Goal: Information Seeking & Learning: Learn about a topic

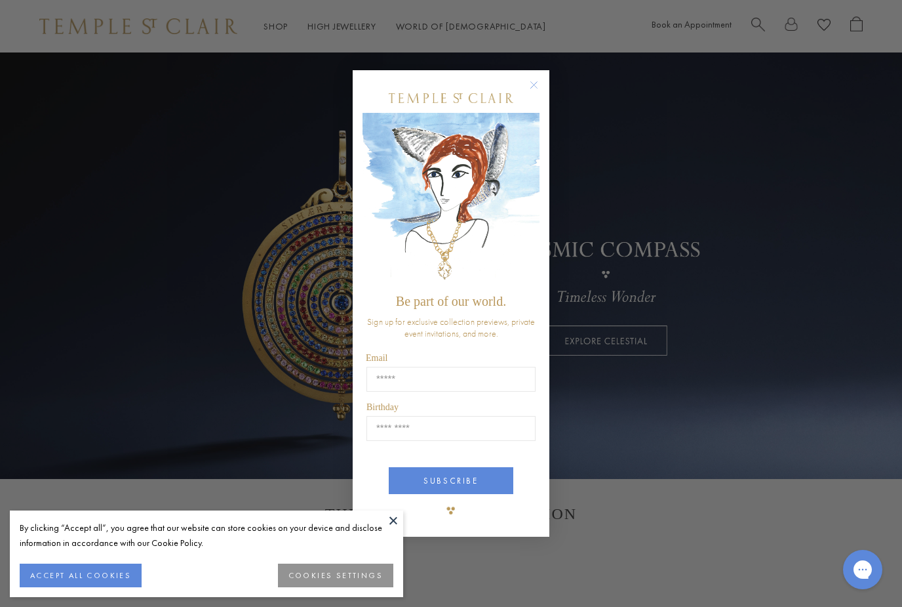
click at [649, 43] on div "Close dialog Be part of our world. Sign up for exclusive collection previews, p…" at bounding box center [451, 303] width 902 height 607
click at [392, 528] on button at bounding box center [394, 520] width 20 height 20
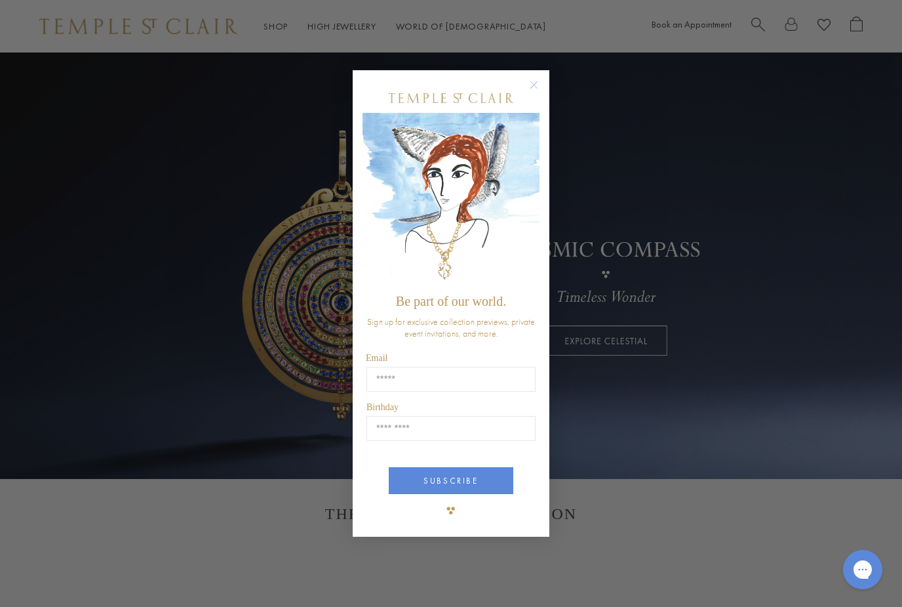
click at [535, 91] on circle "Close dialog" at bounding box center [535, 85] width 16 height 16
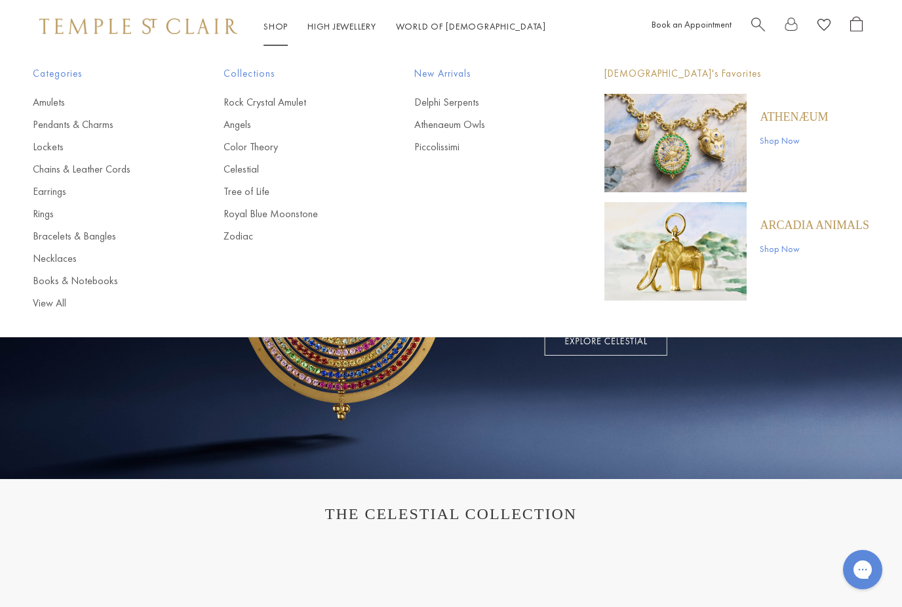
click at [93, 239] on link "Bracelets & Bangles" at bounding box center [102, 236] width 138 height 14
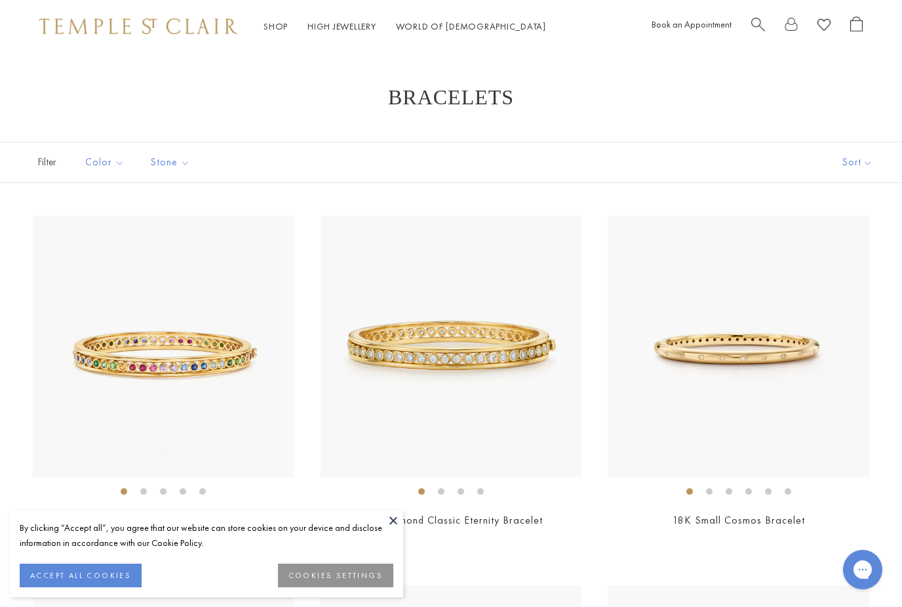
click at [119, 577] on button "ACCEPT ALL COOKIES" at bounding box center [81, 575] width 122 height 24
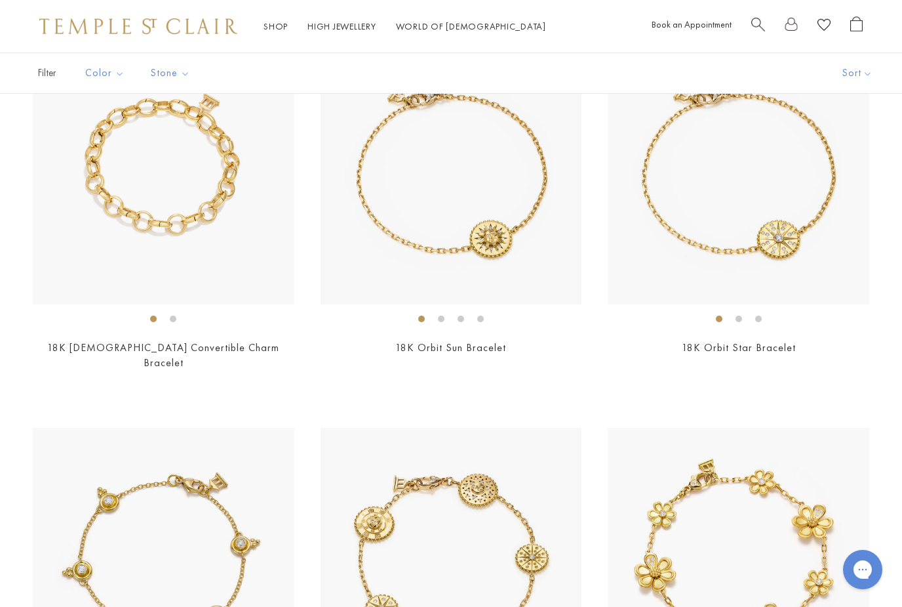
scroll to position [1278, 0]
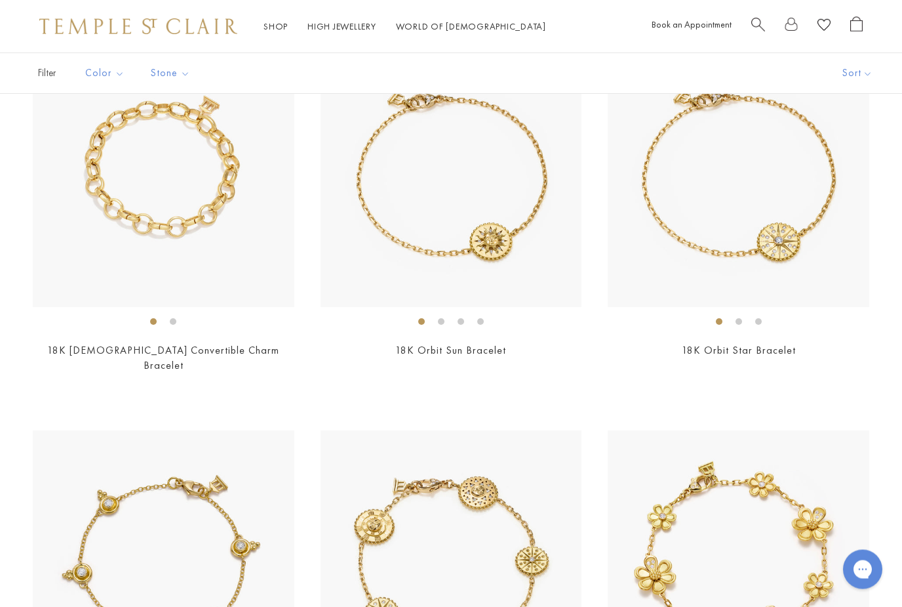
click at [805, 245] on img at bounding box center [739, 178] width 262 height 262
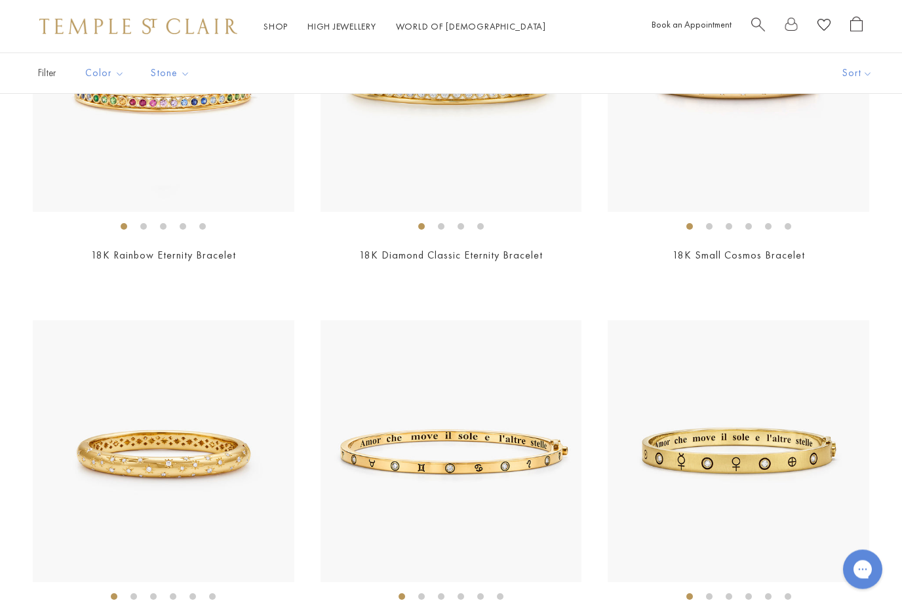
scroll to position [0, 0]
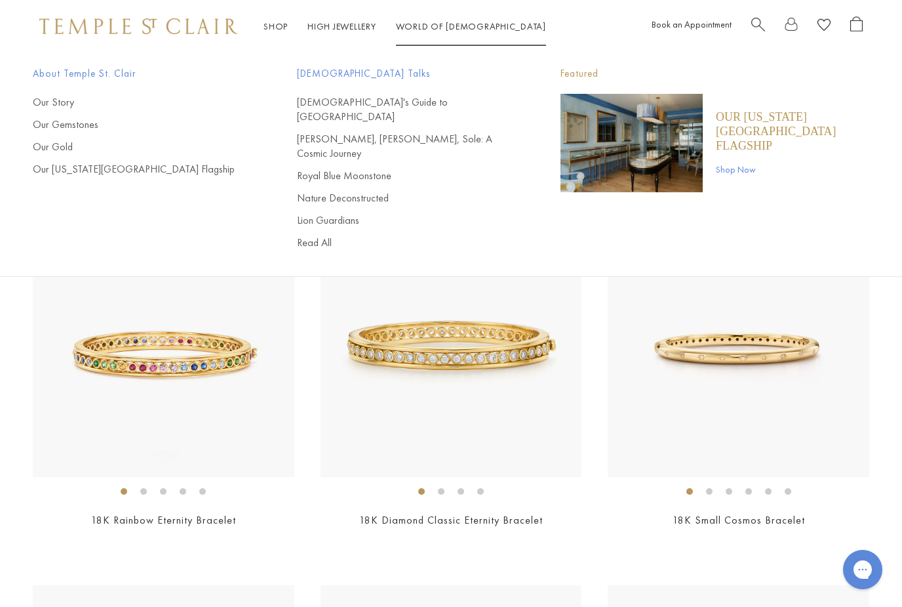
click at [67, 102] on link "Our Story" at bounding box center [139, 102] width 212 height 14
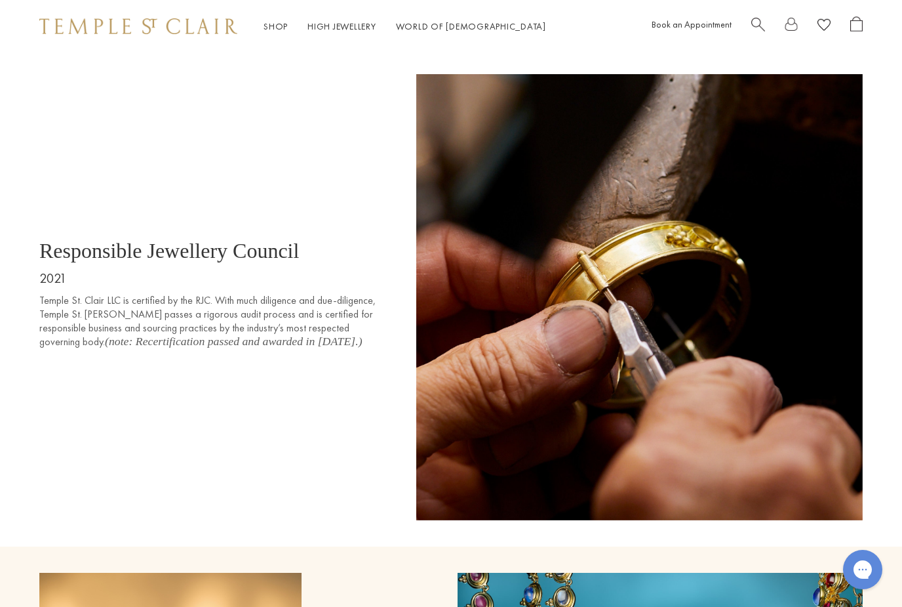
scroll to position [6244, 0]
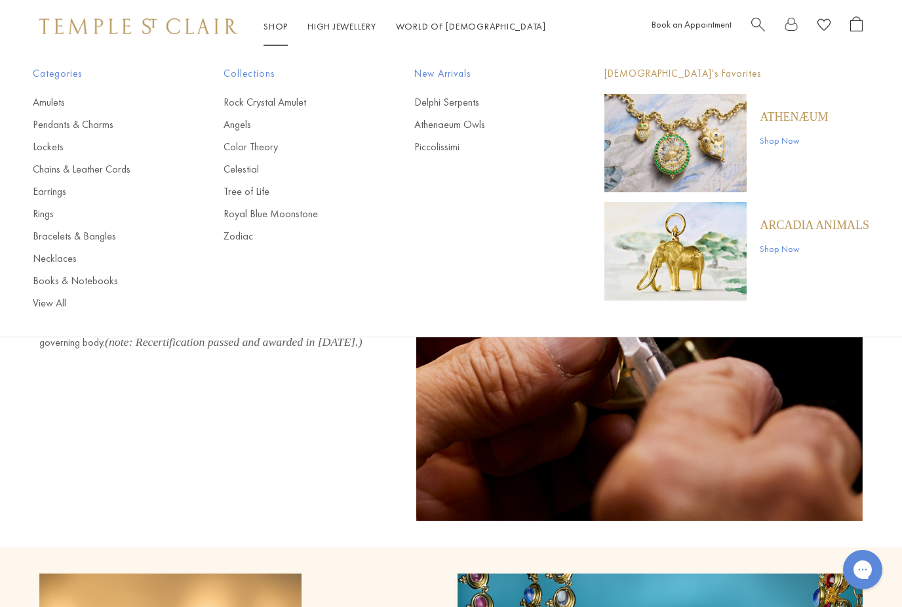
click at [54, 306] on link "View All" at bounding box center [102, 303] width 138 height 14
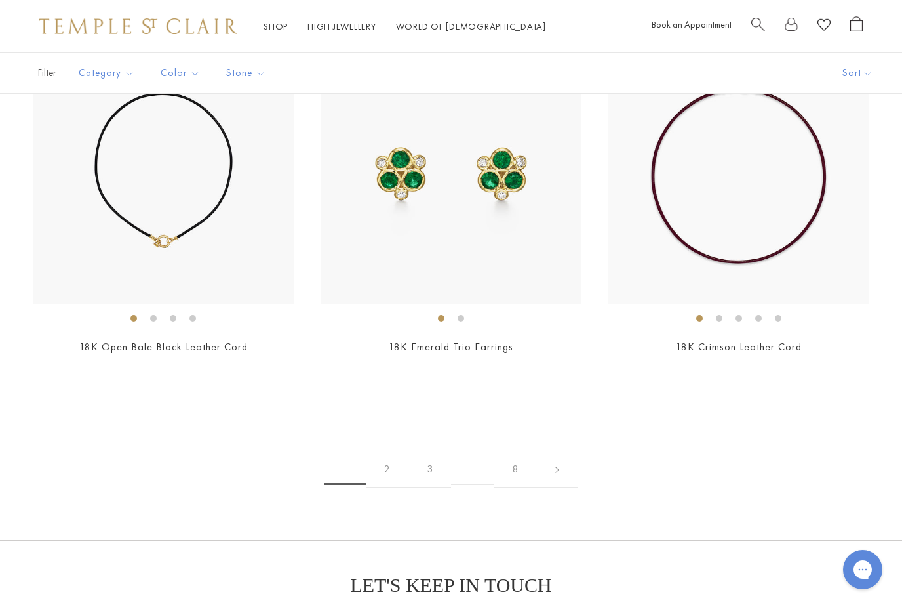
scroll to position [9789, 0]
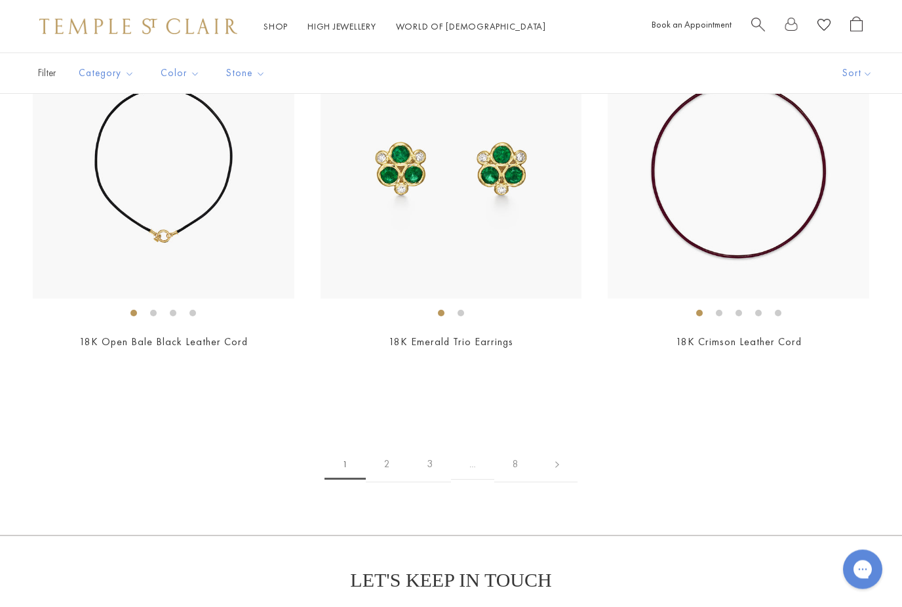
click at [393, 449] on link "2" at bounding box center [387, 465] width 43 height 36
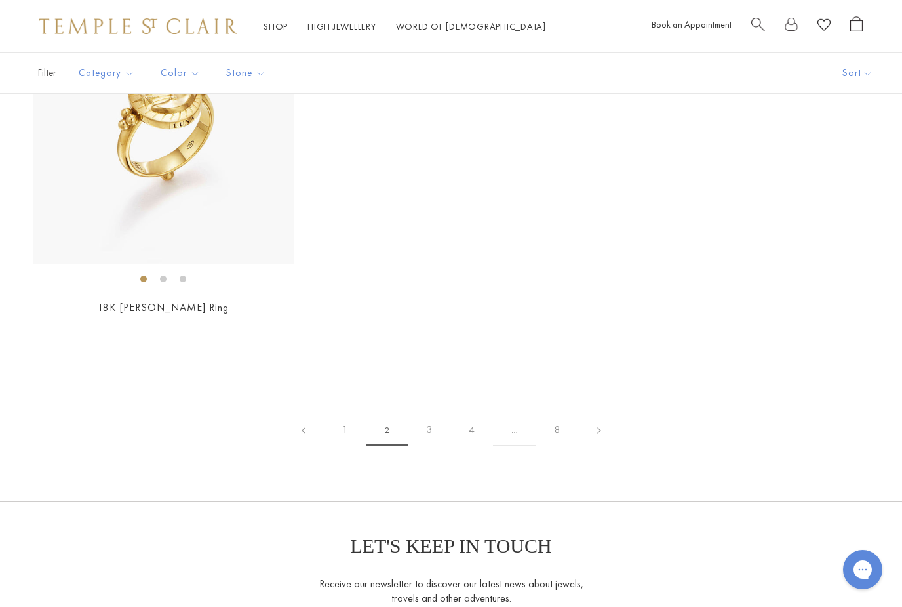
scroll to position [6882, 0]
click at [432, 411] on link "3" at bounding box center [429, 429] width 43 height 36
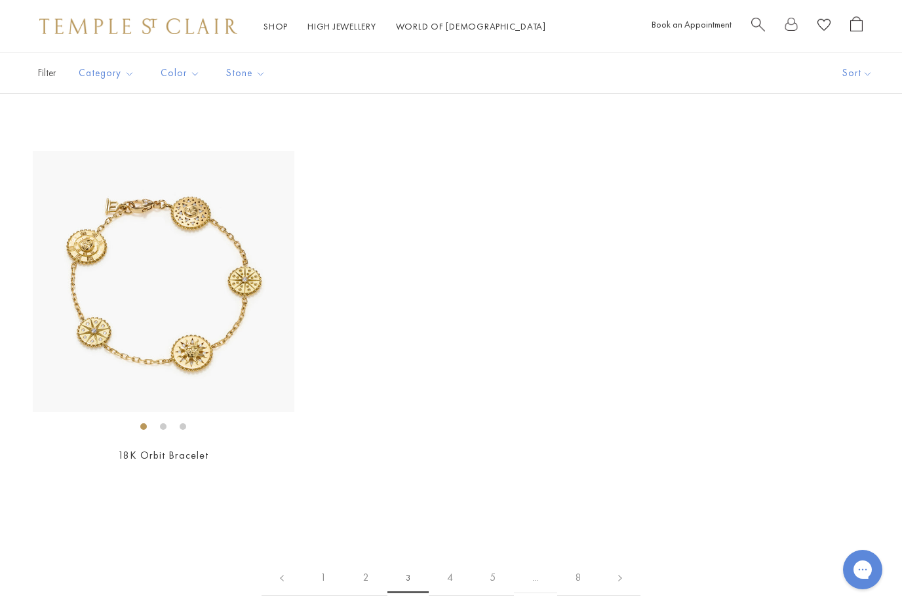
scroll to position [6757, 0]
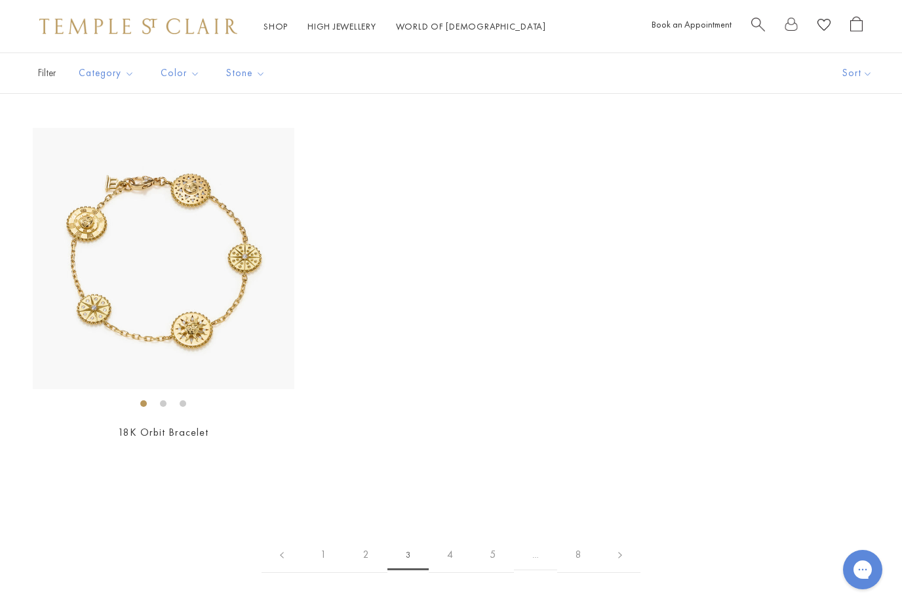
click at [459, 536] on link "4" at bounding box center [450, 554] width 43 height 36
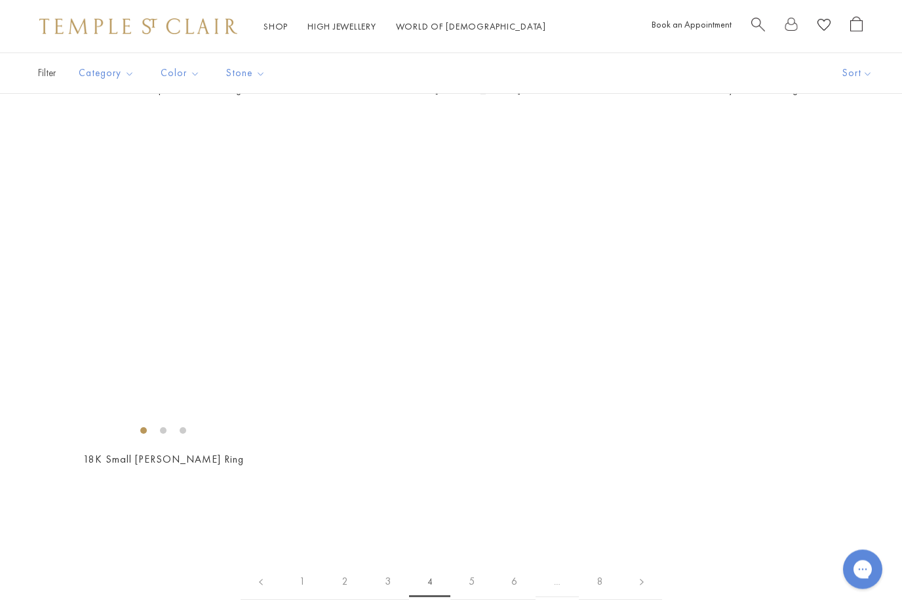
scroll to position [6744, 0]
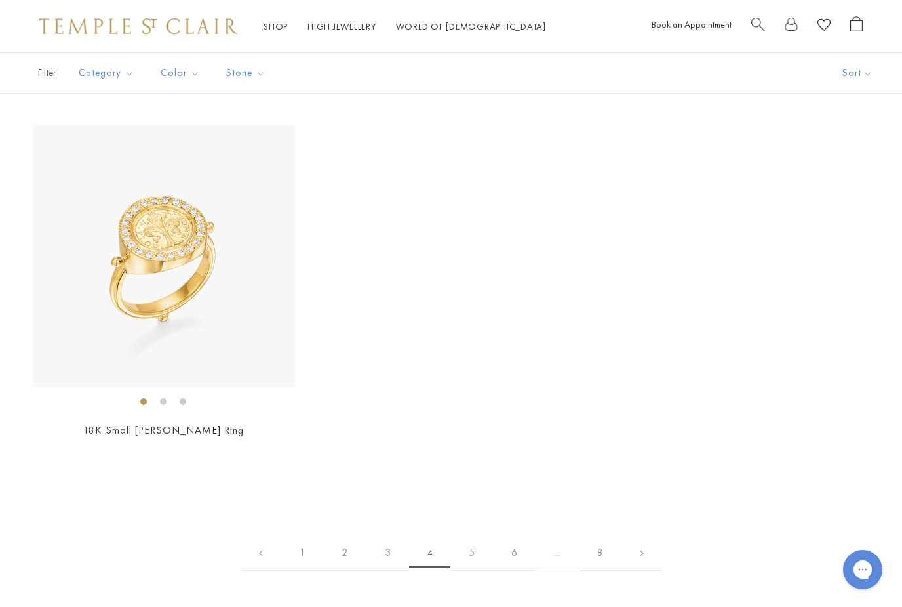
click at [477, 546] on link "5" at bounding box center [472, 553] width 43 height 36
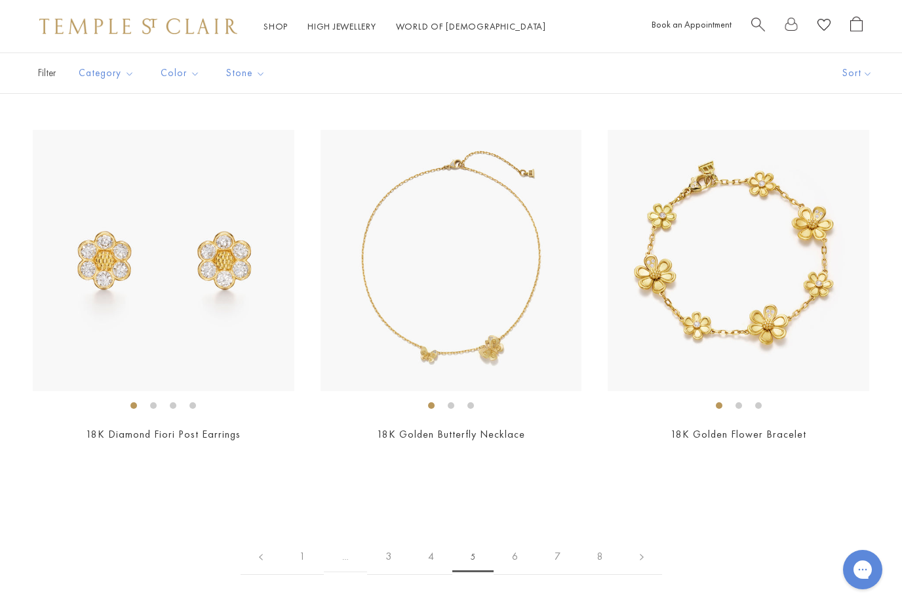
scroll to position [5634, 0]
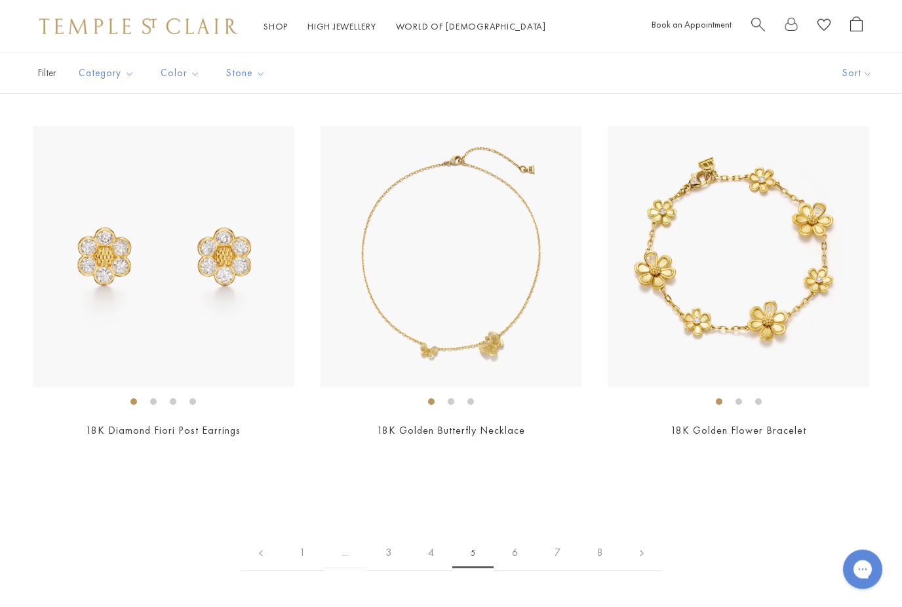
click at [521, 545] on link "6" at bounding box center [515, 553] width 43 height 36
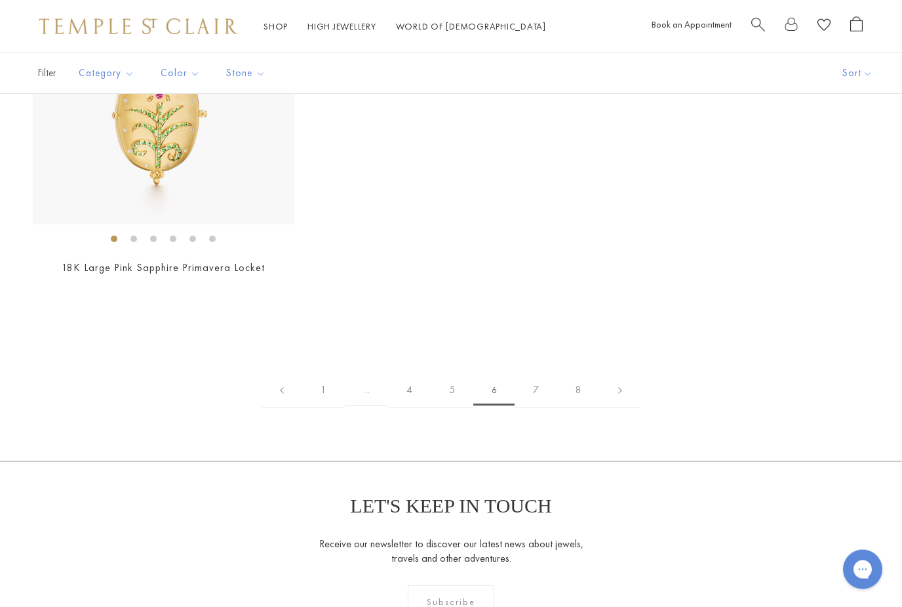
scroll to position [6210, 0]
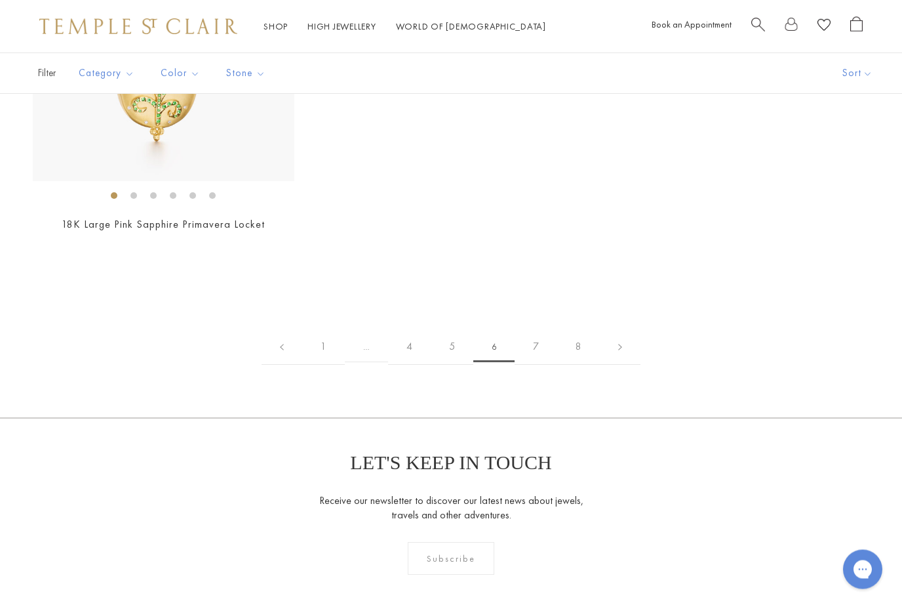
click at [535, 343] on link "7" at bounding box center [536, 347] width 43 height 36
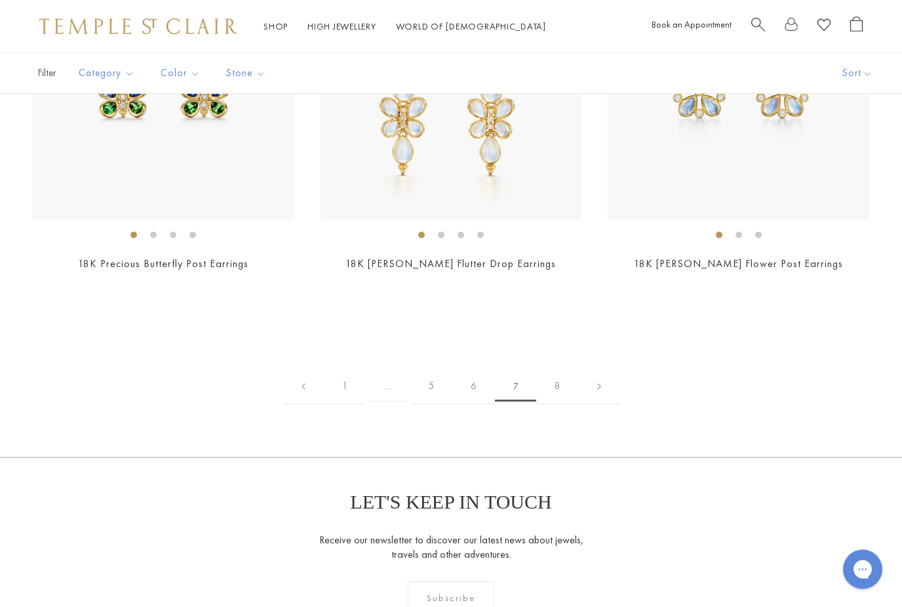
scroll to position [7652, 0]
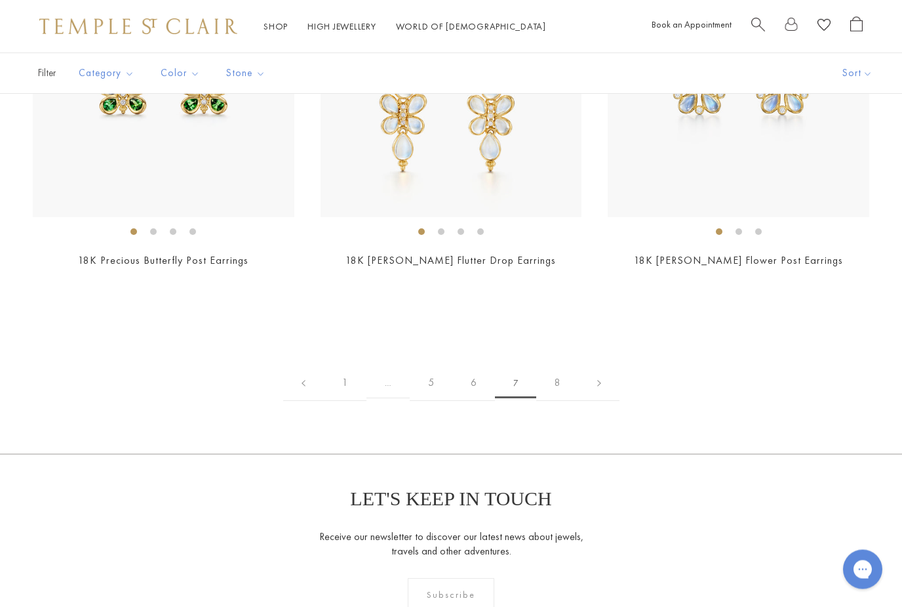
click at [565, 374] on link "8" at bounding box center [557, 383] width 43 height 36
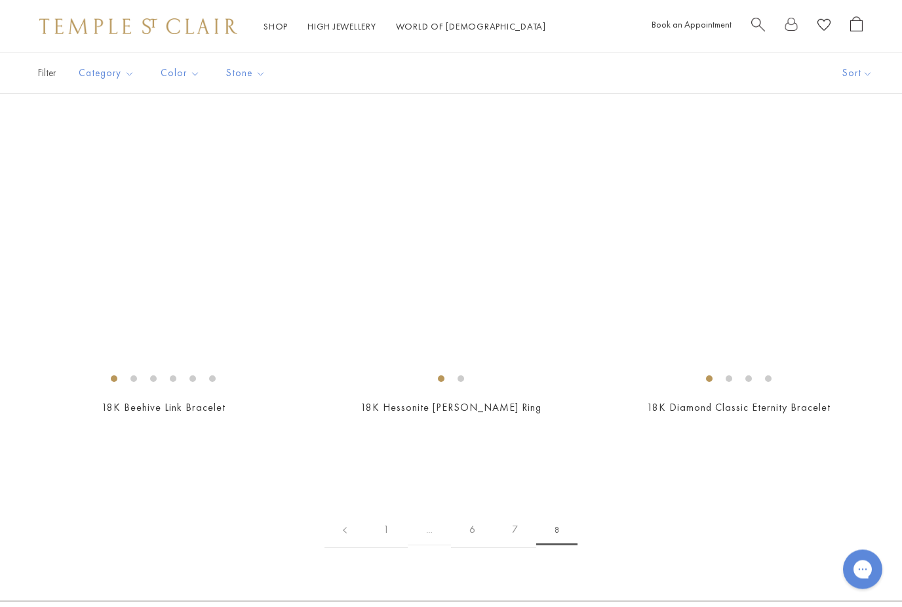
scroll to position [3811, 0]
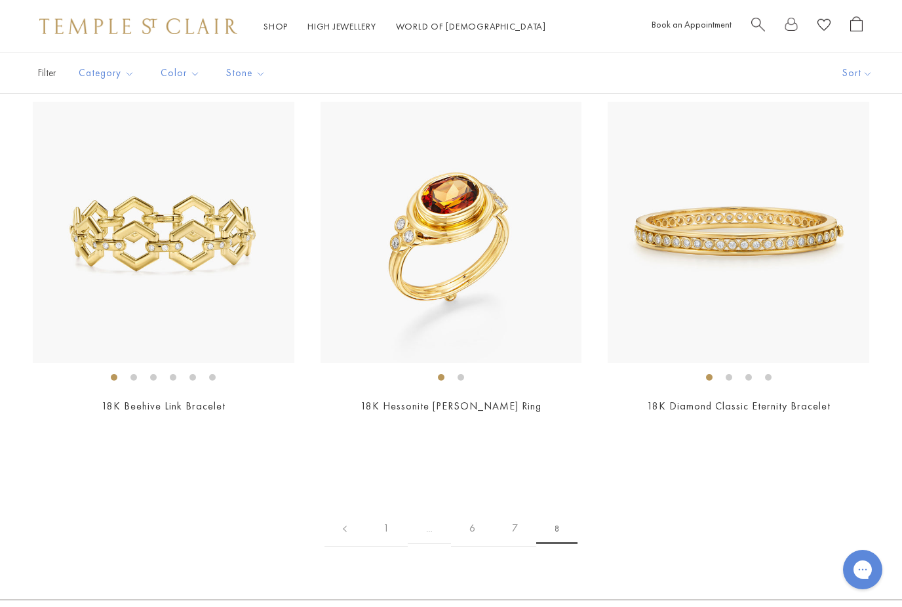
click at [559, 530] on span "8" at bounding box center [556, 529] width 41 height 30
click at [387, 529] on link "1" at bounding box center [386, 528] width 43 height 36
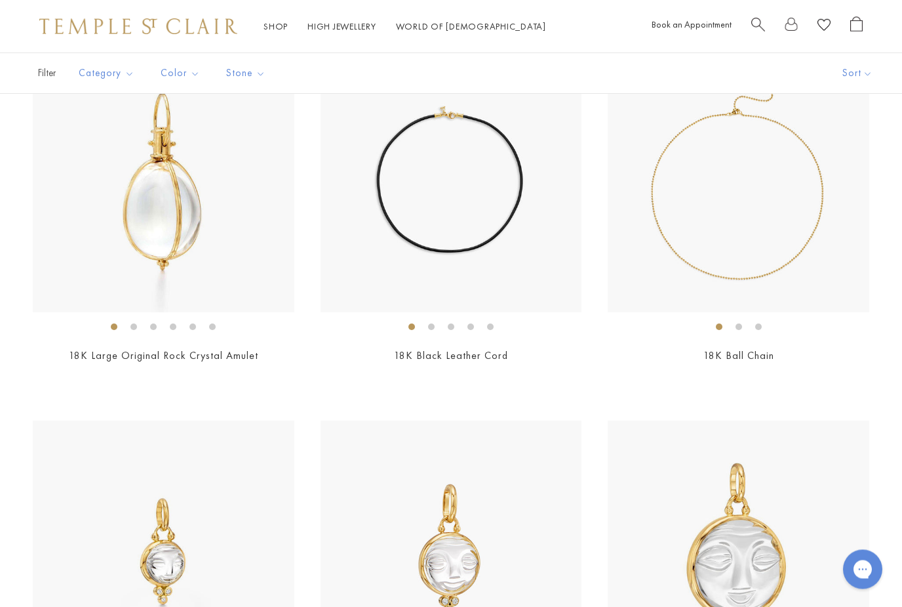
scroll to position [2013, 0]
click at [481, 253] on img at bounding box center [452, 182] width 262 height 262
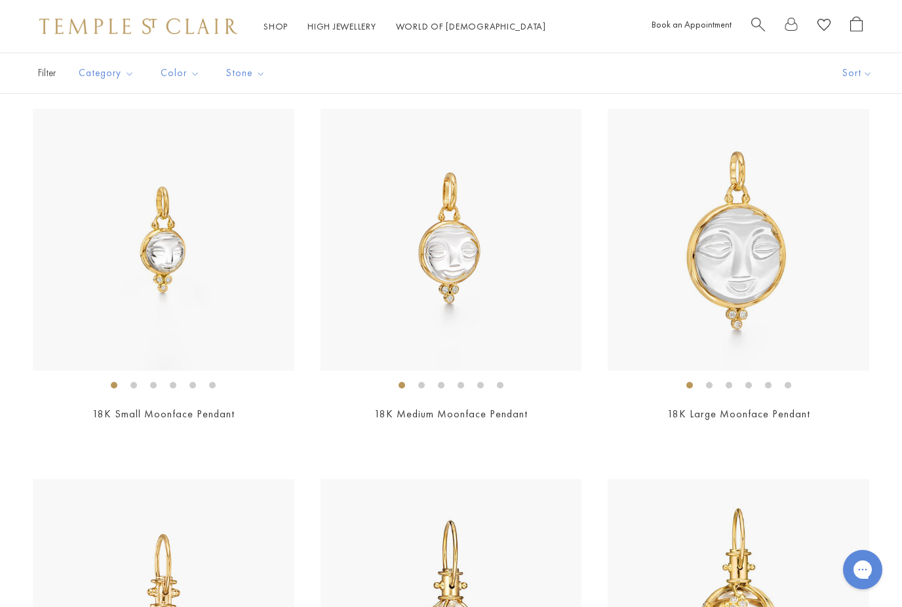
scroll to position [2139, 0]
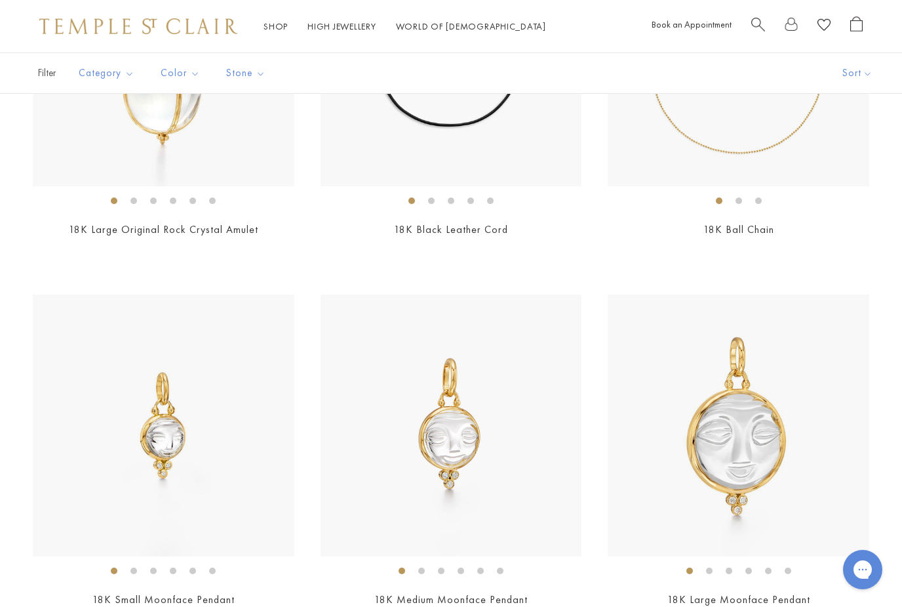
click at [221, 469] on img at bounding box center [164, 425] width 262 height 262
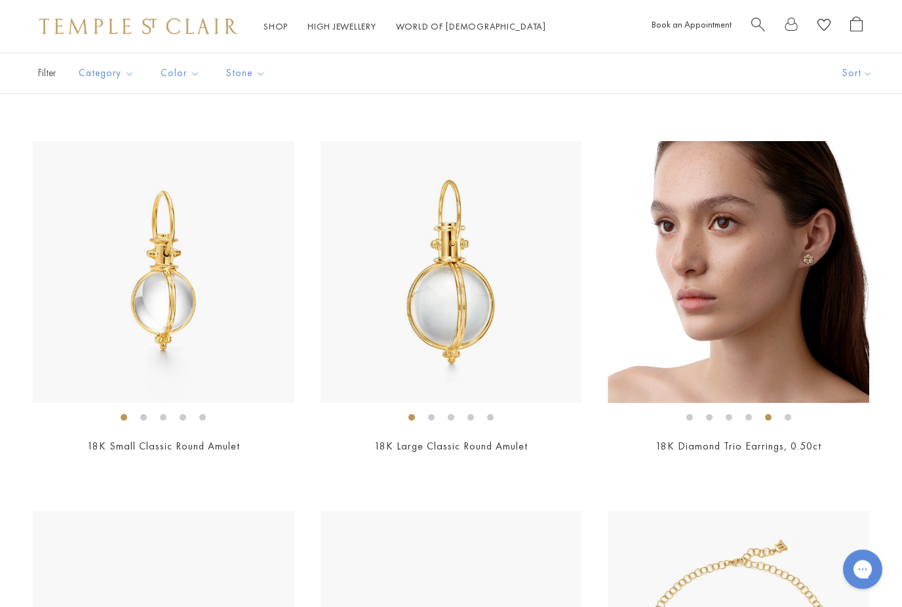
scroll to position [4878, 0]
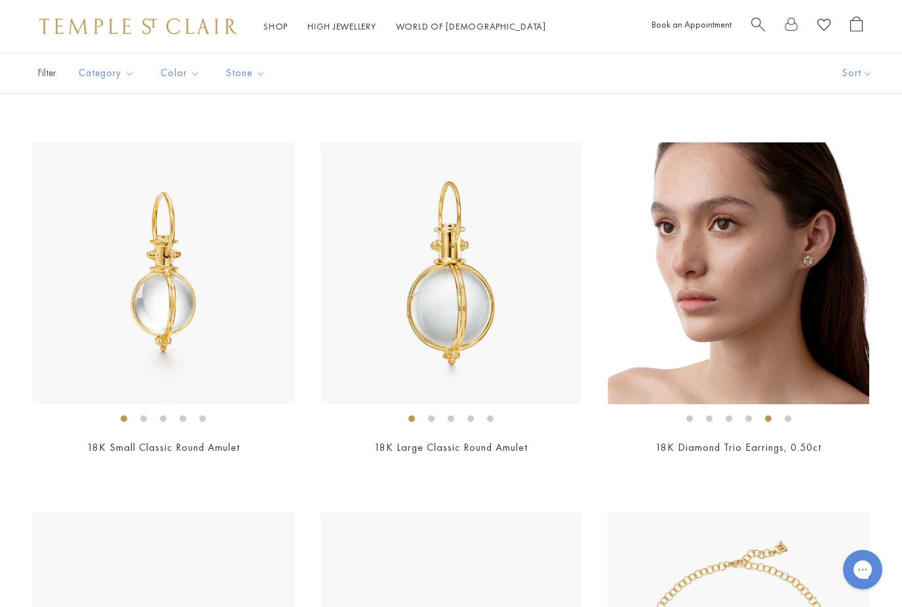
click at [804, 309] on img at bounding box center [739, 273] width 262 height 262
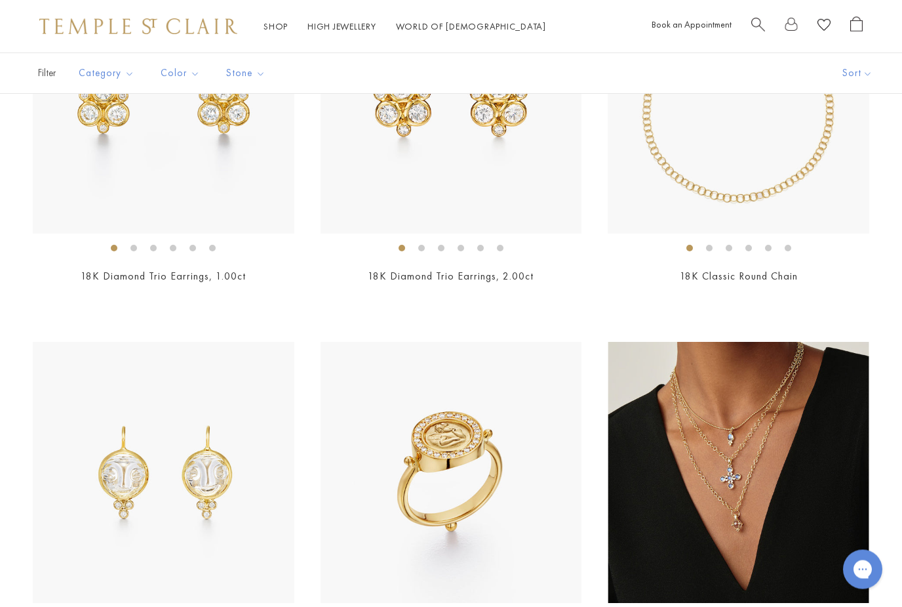
scroll to position [5421, 0]
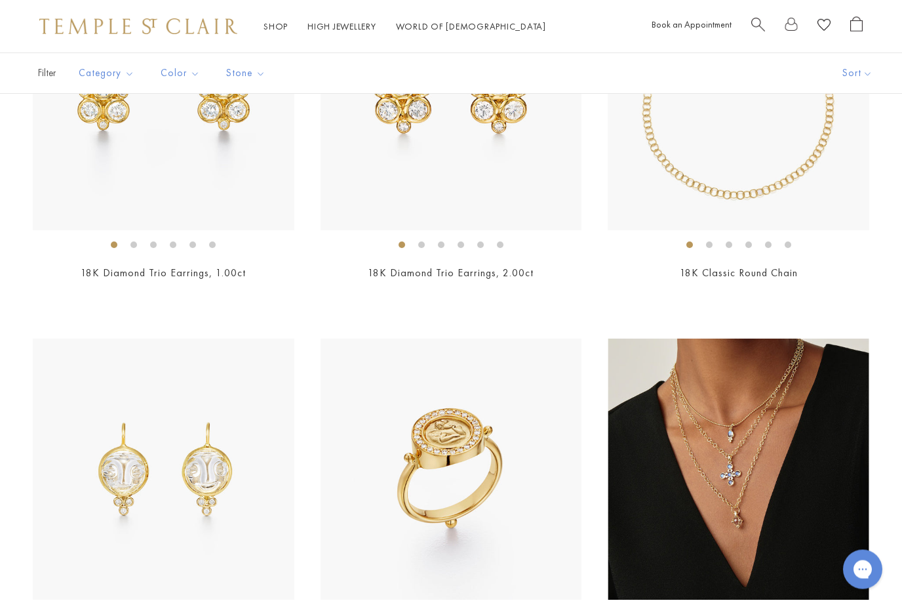
click at [759, 447] on img at bounding box center [739, 470] width 262 height 262
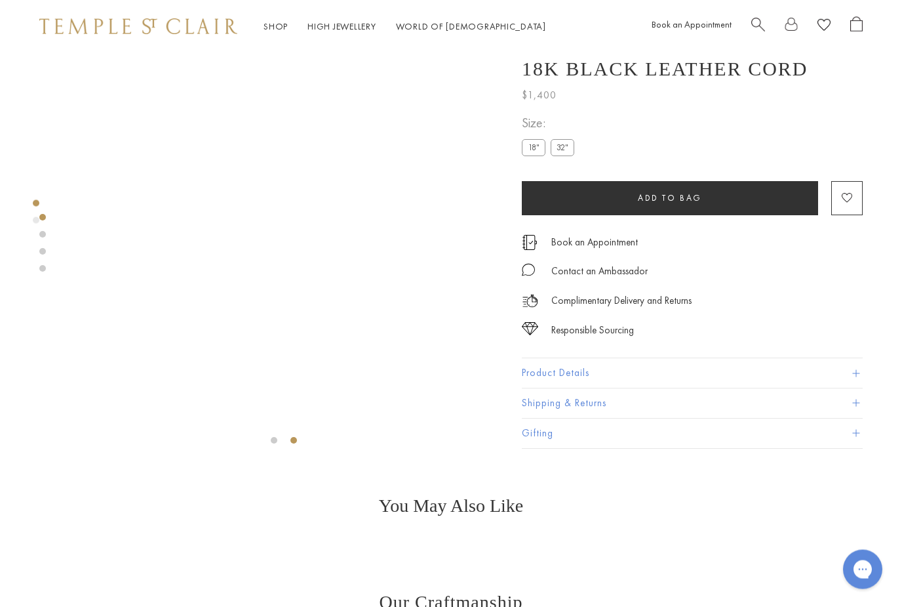
scroll to position [57, 0]
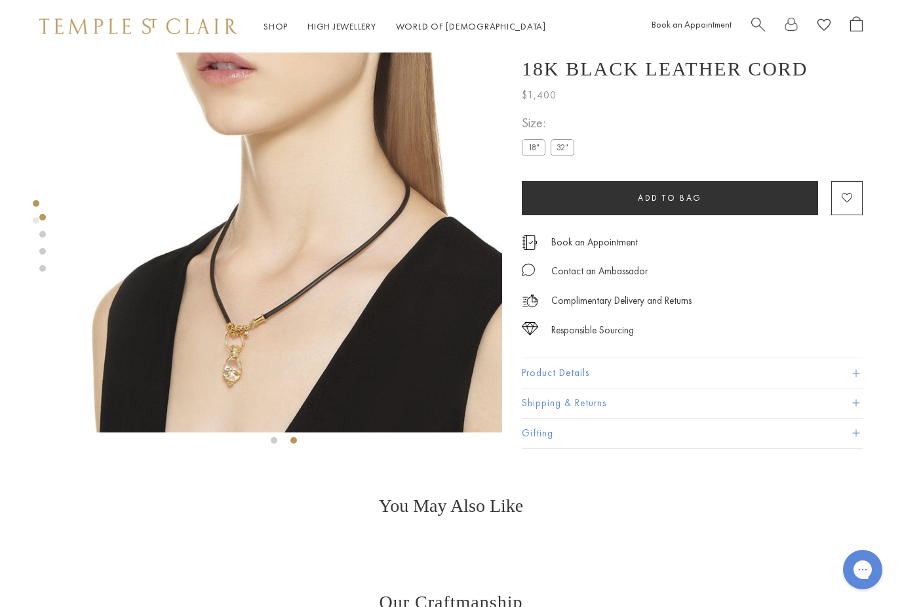
click at [693, 374] on button "Product Details" at bounding box center [692, 374] width 341 height 30
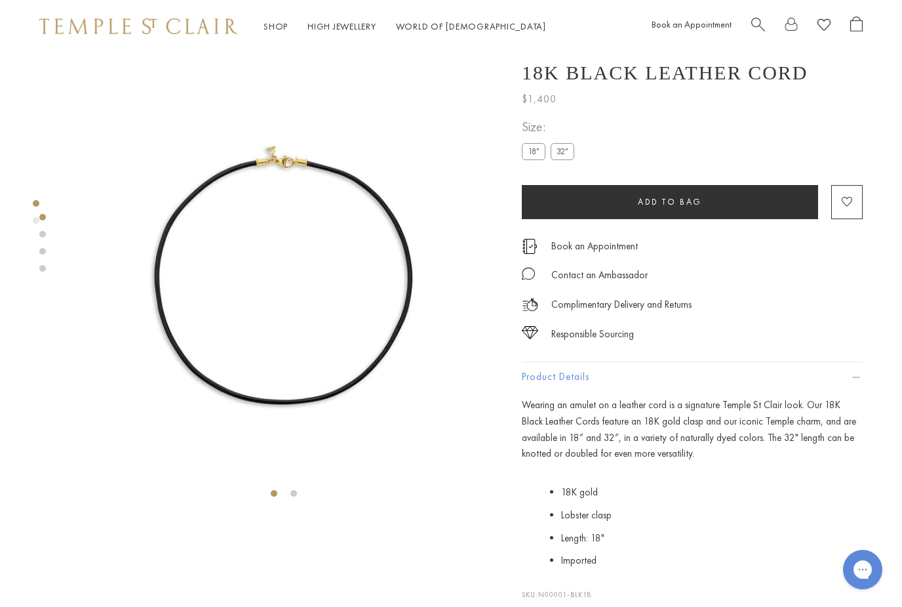
scroll to position [0, 0]
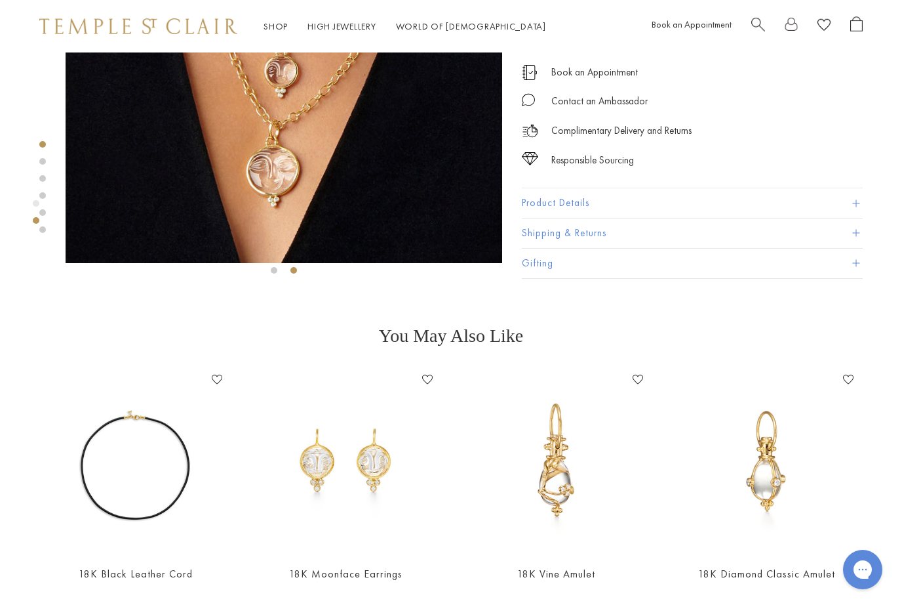
scroll to position [209, 0]
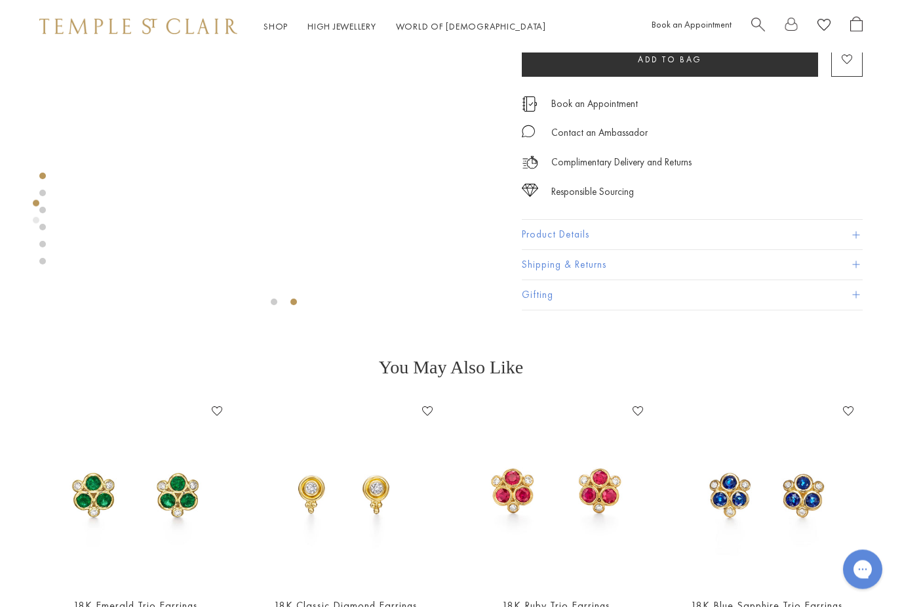
scroll to position [195, 0]
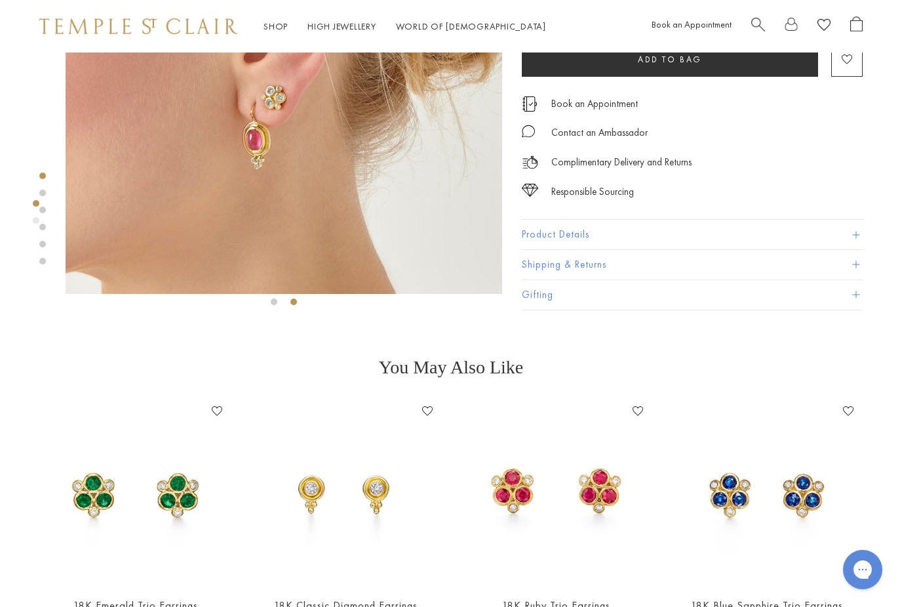
click at [139, 510] on img at bounding box center [135, 493] width 184 height 184
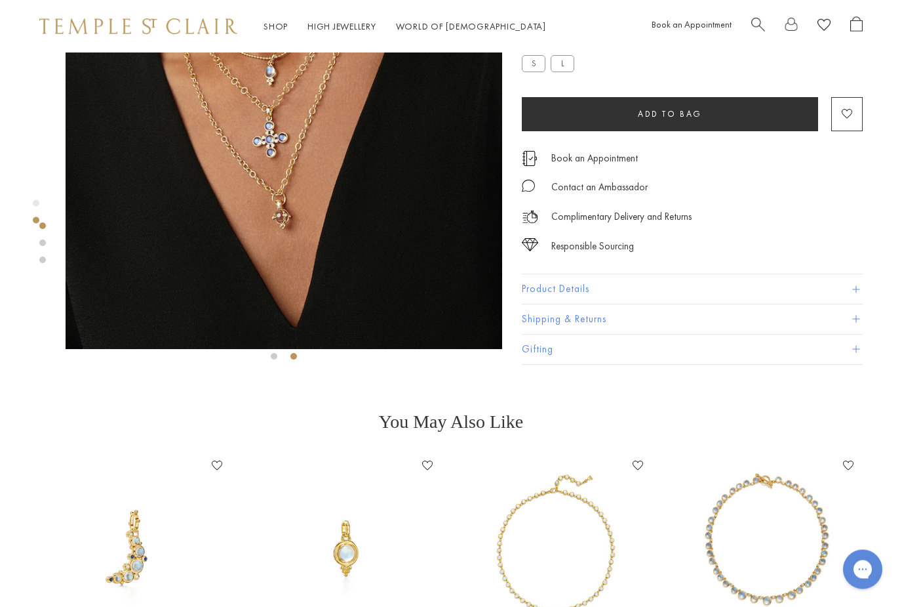
scroll to position [141, 0]
click at [666, 293] on button "Product Details" at bounding box center [692, 290] width 341 height 30
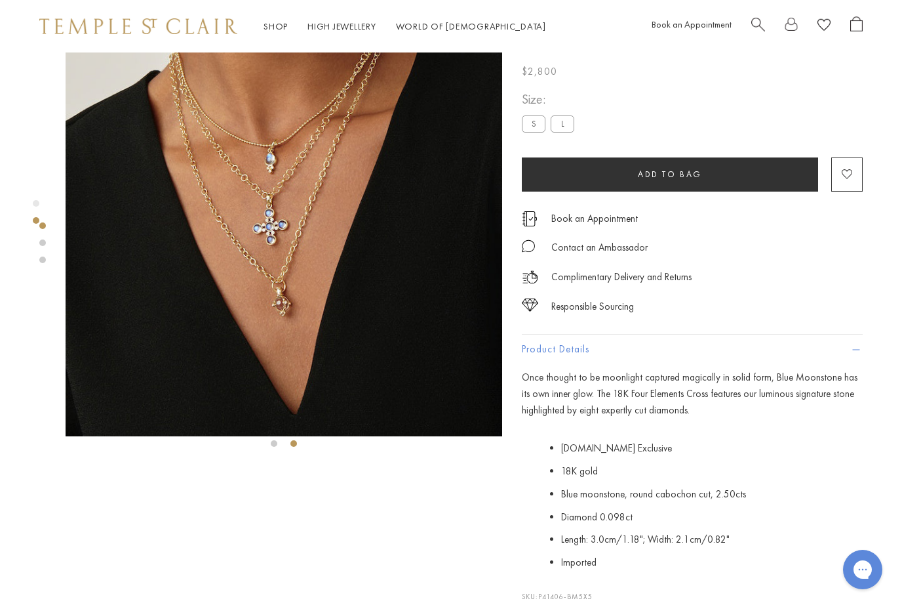
scroll to position [0, 0]
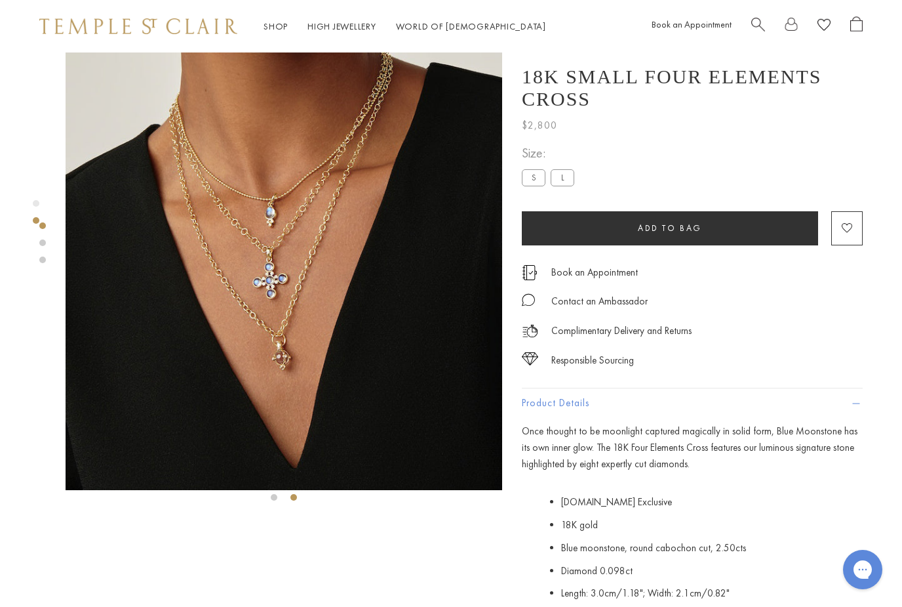
click at [355, 352] on img at bounding box center [284, 270] width 437 height 437
